Goal: Task Accomplishment & Management: Use online tool/utility

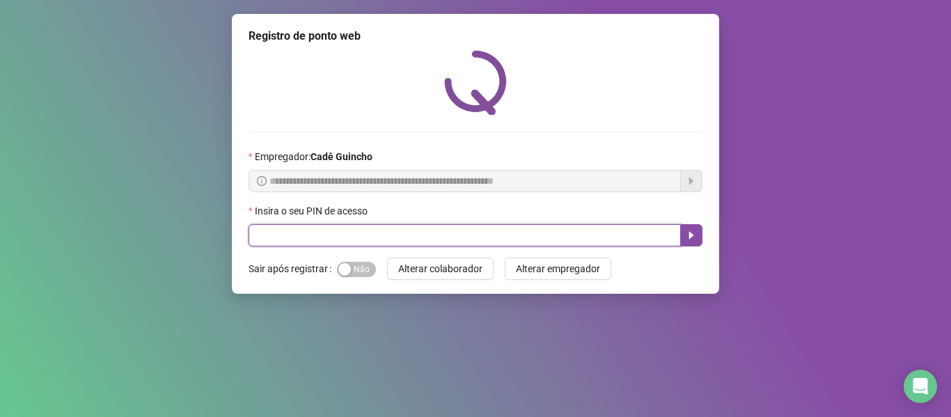
click at [285, 227] on input "text" at bounding box center [465, 235] width 432 height 22
type input "*****"
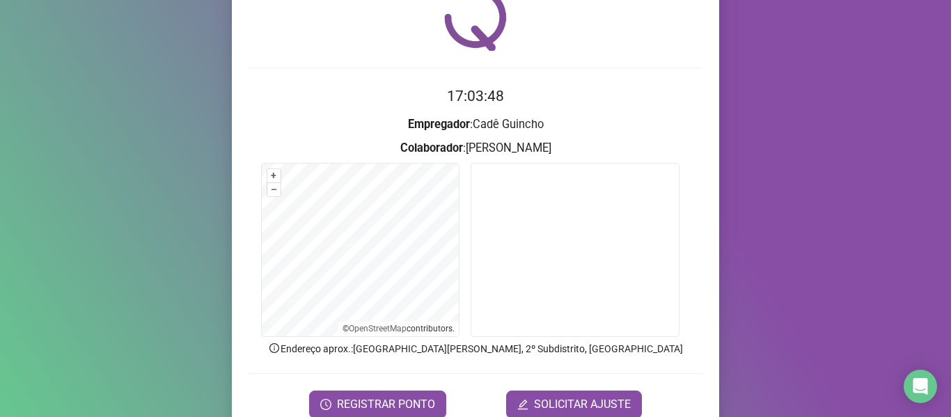
scroll to position [127, 0]
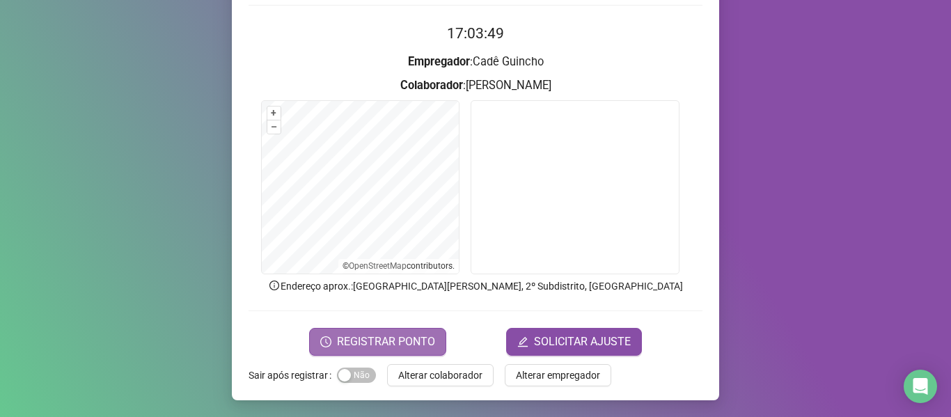
click at [373, 341] on span "REGISTRAR PONTO" at bounding box center [386, 341] width 98 height 17
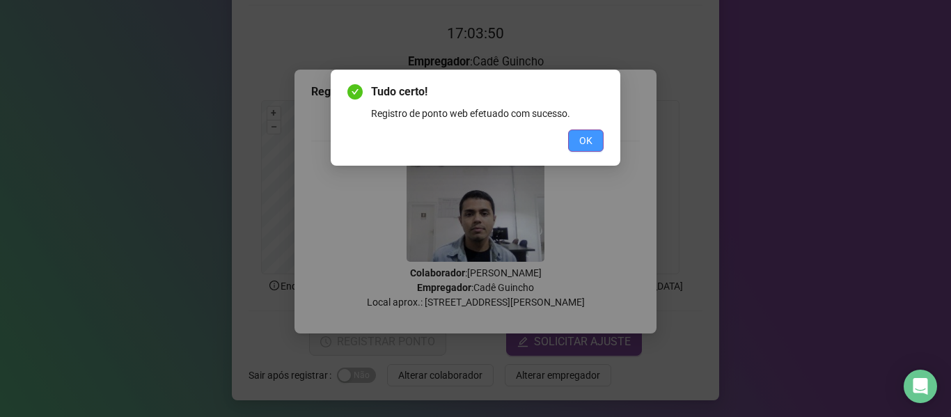
click at [574, 137] on button "OK" at bounding box center [586, 140] width 36 height 22
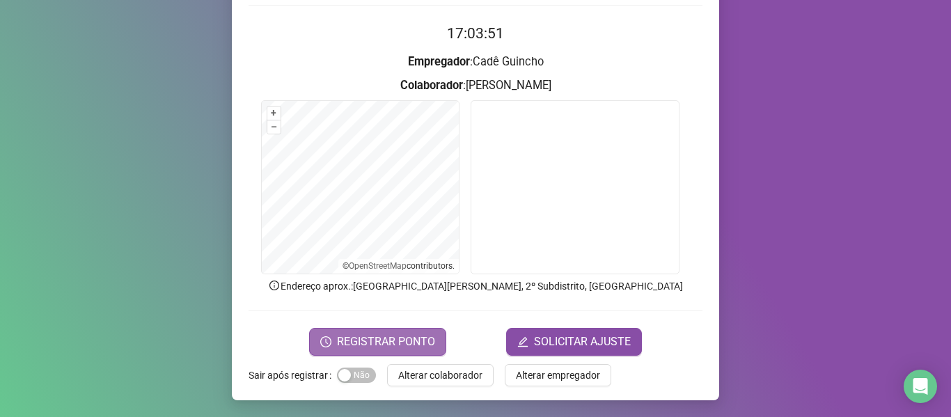
click at [367, 342] on span "REGISTRAR PONTO" at bounding box center [386, 341] width 98 height 17
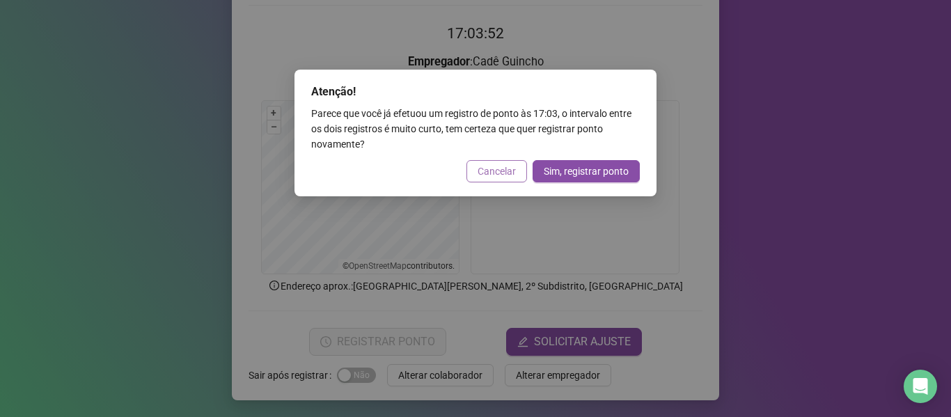
click at [480, 168] on span "Cancelar" at bounding box center [497, 171] width 38 height 15
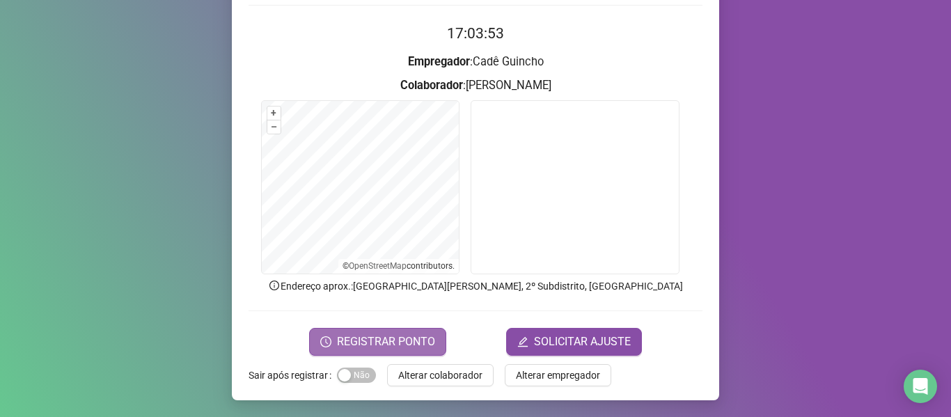
click at [352, 340] on span "REGISTRAR PONTO" at bounding box center [386, 341] width 98 height 17
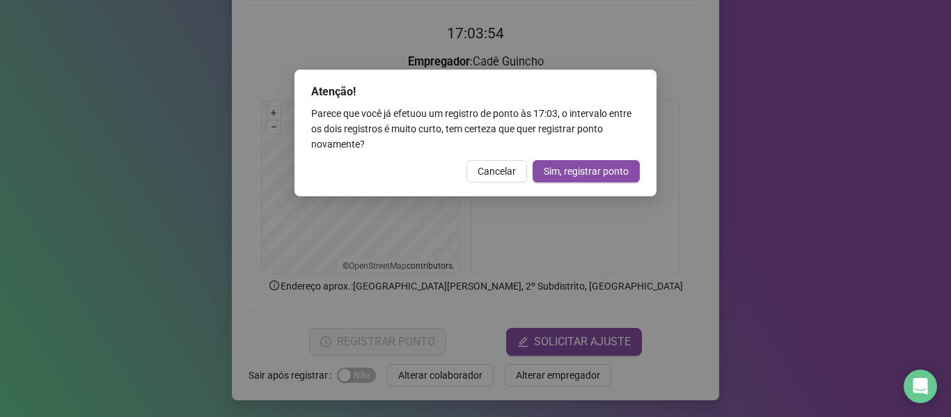
click at [484, 169] on span "Cancelar" at bounding box center [497, 171] width 38 height 15
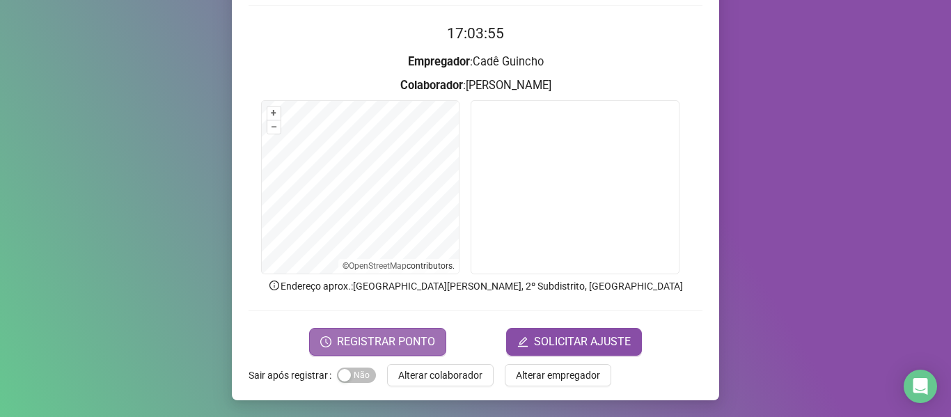
click at [388, 333] on span "REGISTRAR PONTO" at bounding box center [386, 341] width 98 height 17
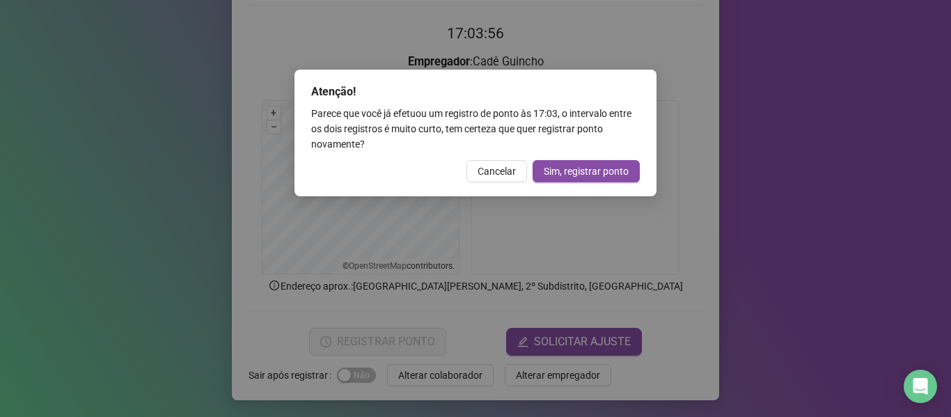
click at [490, 159] on div "Atenção! Parece que você já efetuou um registro de ponto às 17:03 , o intervalo…" at bounding box center [475, 133] width 362 height 127
click at [489, 171] on span "Cancelar" at bounding box center [497, 171] width 38 height 15
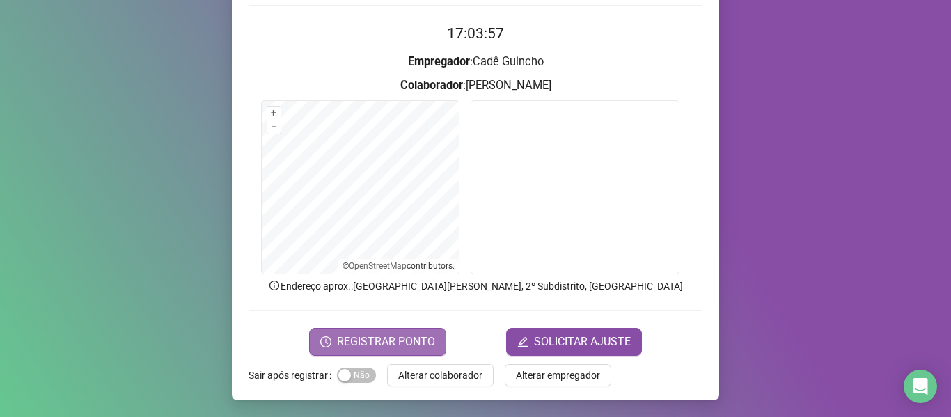
click at [389, 347] on span "REGISTRAR PONTO" at bounding box center [386, 341] width 98 height 17
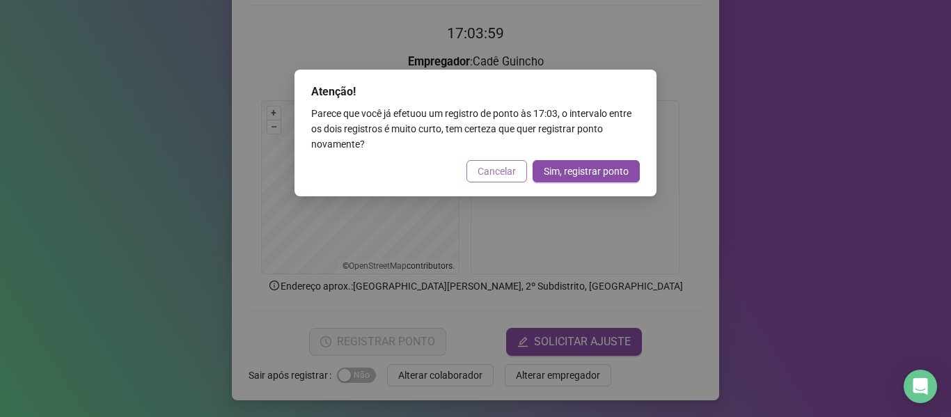
click at [500, 164] on span "Cancelar" at bounding box center [497, 171] width 38 height 15
